Goal: Register for event/course

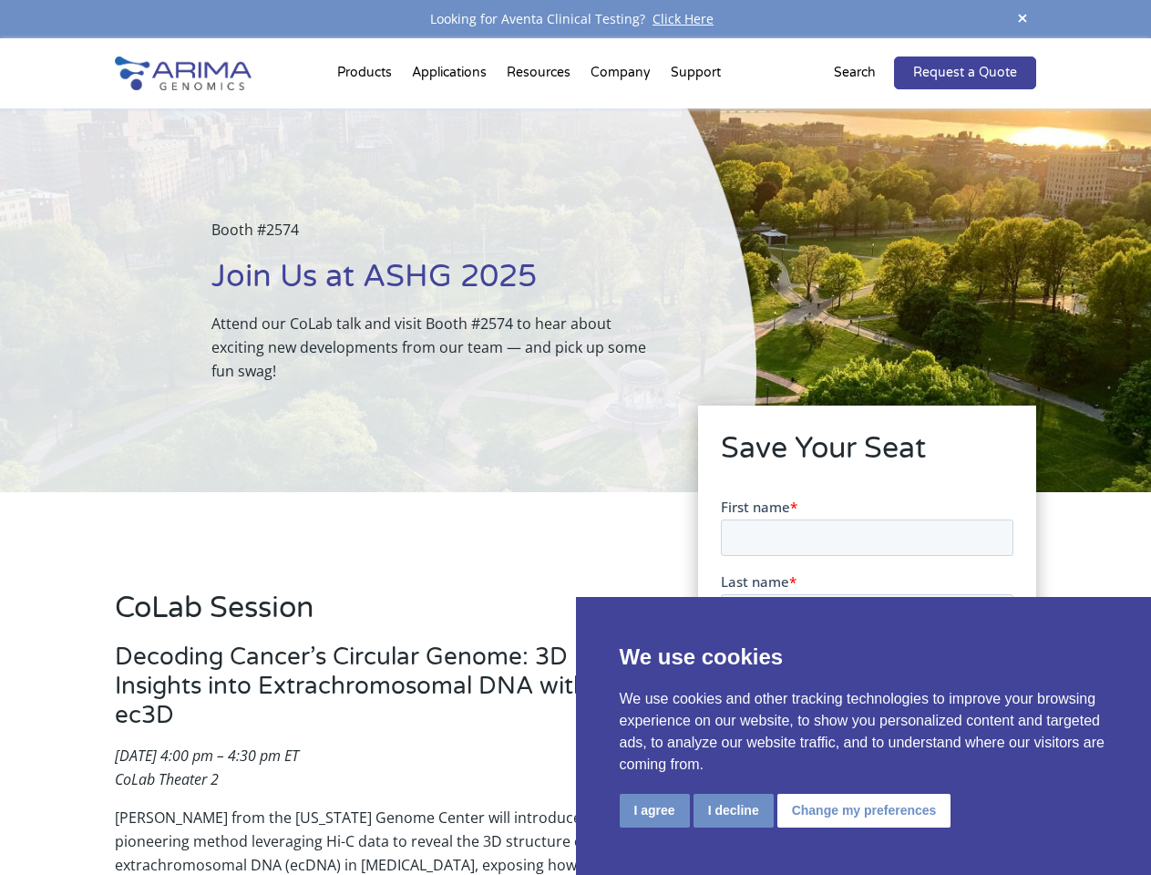
click at [575, 438] on div "Booth #2574 Join Us at ASHG 2025 Attend our CoLab talk and visit Booth #2574 to…" at bounding box center [378, 300] width 757 height 384
click at [655, 810] on button "I agree" at bounding box center [655, 811] width 70 height 34
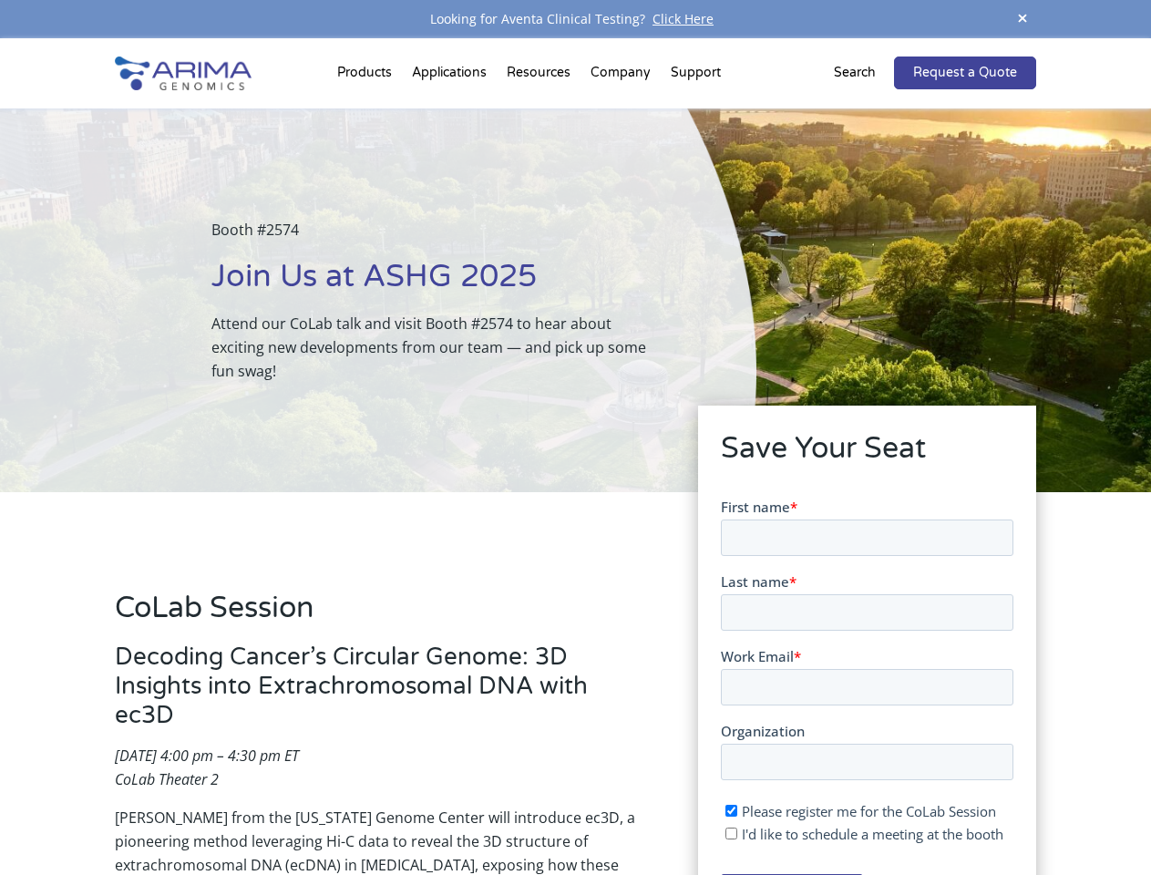
click at [732, 833] on input "I'd like to schedule a meeting at the booth" at bounding box center [731, 833] width 12 height 12
click at [861, 833] on span "I'd like to schedule a meeting at the booth" at bounding box center [872, 833] width 262 height 18
click at [737, 833] on input "I'd like to schedule a meeting at the booth" at bounding box center [731, 833] width 12 height 12
checkbox input "false"
click at [1023, 19] on span at bounding box center [1022, 19] width 27 height 25
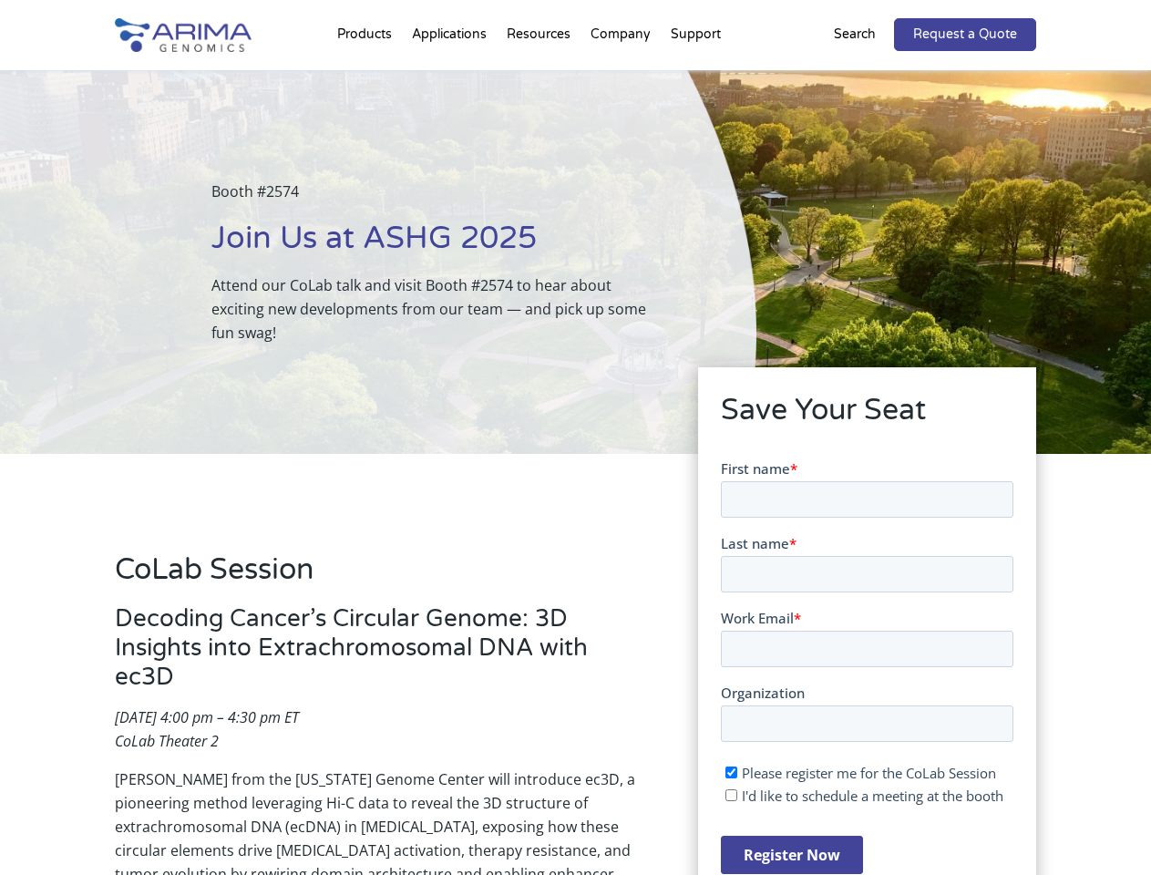
click at [367, 77] on div "Booth #2574 Join Us at ASHG 2025 Attend our CoLab talk and visit Booth #2574 to…" at bounding box center [378, 262] width 757 height 384
click at [541, 77] on div "Booth #2574 Join Us at ASHG 2025 Attend our CoLab talk and visit Booth #2574 to…" at bounding box center [378, 262] width 757 height 384
click at [622, 77] on div "Booth #2574 Join Us at ASHG 2025 Attend our CoLab talk and visit Booth #2574 to…" at bounding box center [378, 262] width 757 height 384
click at [696, 77] on div "Booth #2574 Join Us at ASHG 2025 Attend our CoLab talk and visit Booth #2574 to…" at bounding box center [378, 262] width 757 height 384
